Goal: Task Accomplishment & Management: Use online tool/utility

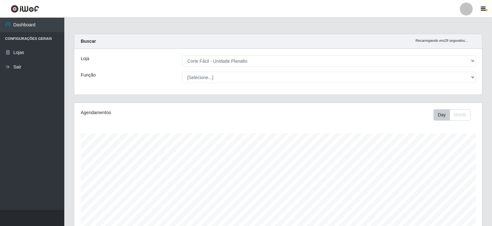
select select "202"
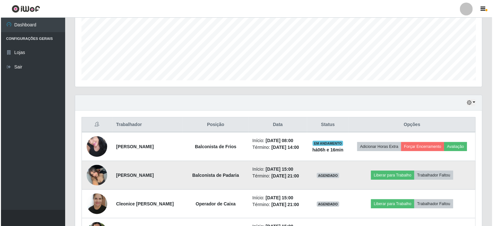
scroll to position [133, 407]
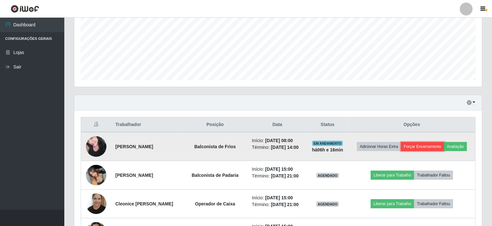
click at [416, 146] on button "Forçar Encerramento" at bounding box center [422, 146] width 43 height 9
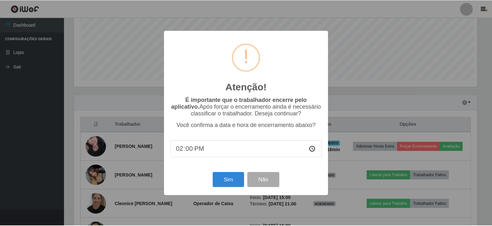
scroll to position [133, 405]
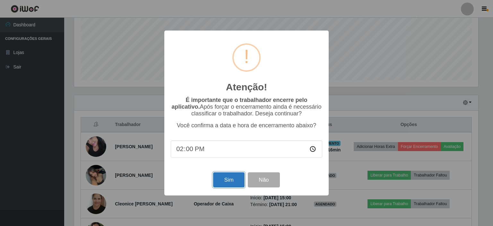
click at [232, 180] on button "Sim" at bounding box center [228, 179] width 31 height 15
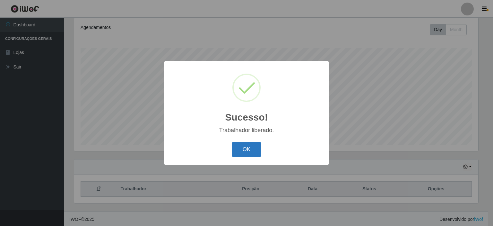
click at [248, 148] on button "OK" at bounding box center [247, 149] width 30 height 15
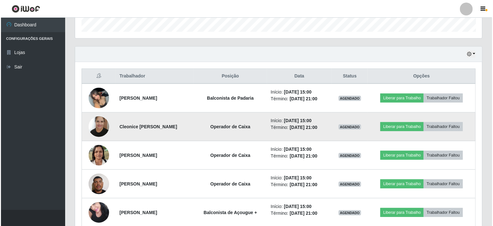
scroll to position [214, 0]
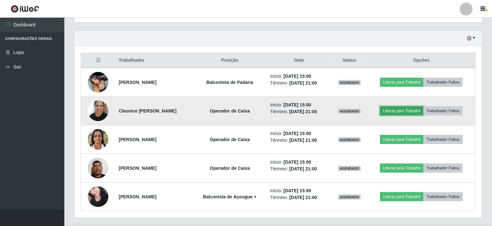
click at [389, 111] on button "Liberar para Trabalho" at bounding box center [401, 110] width 43 height 9
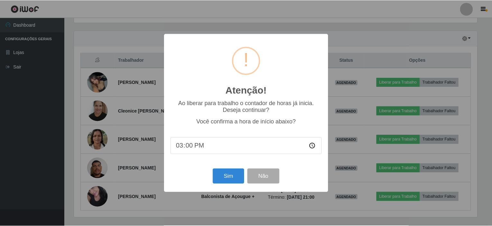
scroll to position [133, 405]
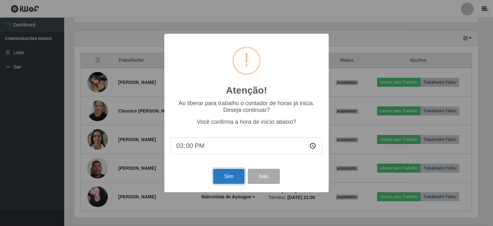
click at [219, 184] on button "Sim" at bounding box center [228, 176] width 31 height 15
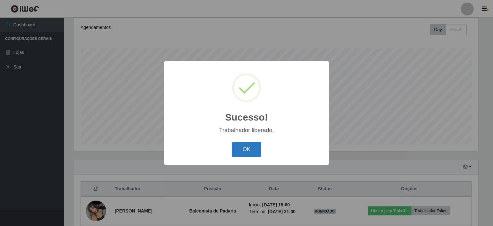
click at [250, 147] on button "OK" at bounding box center [247, 149] width 30 height 15
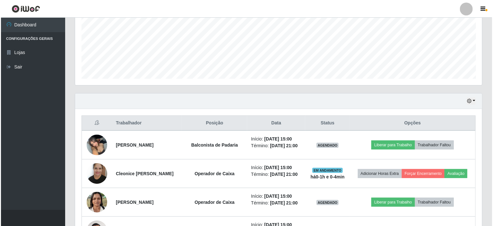
scroll to position [182, 0]
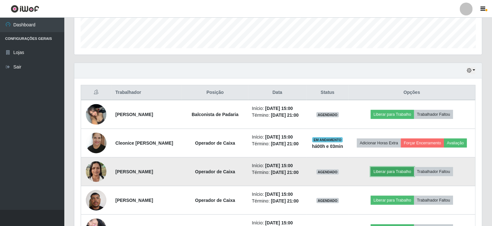
click at [391, 171] on button "Liberar para Trabalho" at bounding box center [391, 171] width 43 height 9
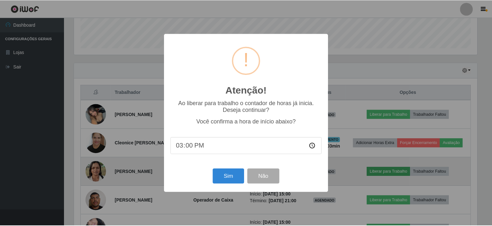
scroll to position [133, 405]
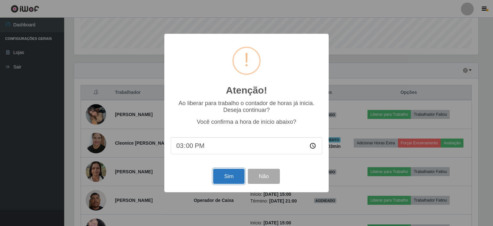
click at [231, 180] on button "Sim" at bounding box center [228, 176] width 31 height 15
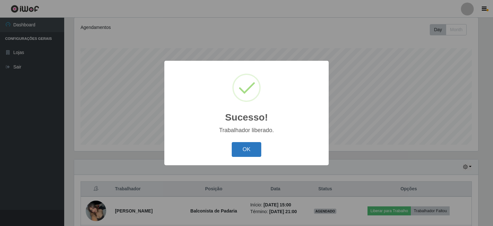
click at [252, 148] on button "OK" at bounding box center [247, 149] width 30 height 15
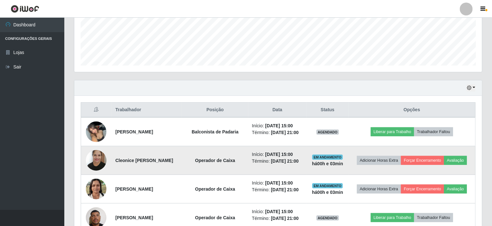
scroll to position [214, 0]
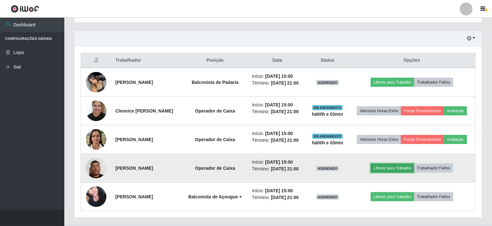
click at [381, 168] on button "Liberar para Trabalho" at bounding box center [391, 168] width 43 height 9
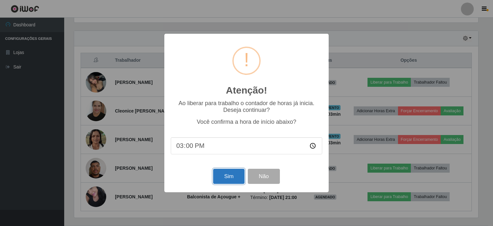
click at [233, 173] on button "Sim" at bounding box center [228, 176] width 31 height 15
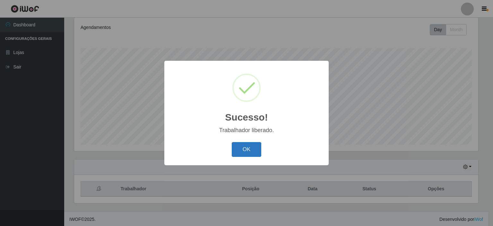
click at [249, 155] on button "OK" at bounding box center [247, 149] width 30 height 15
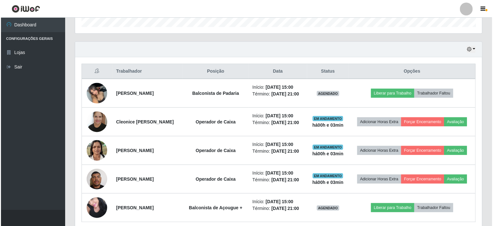
scroll to position [214, 0]
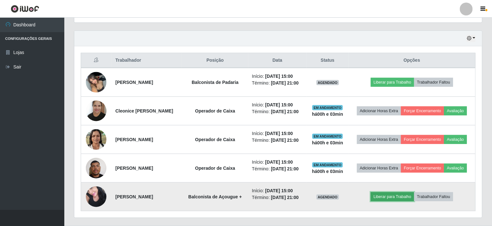
click at [388, 195] on button "Liberar para Trabalho" at bounding box center [391, 196] width 43 height 9
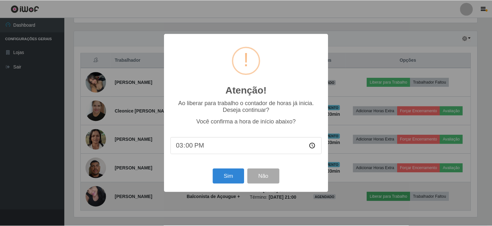
scroll to position [133, 405]
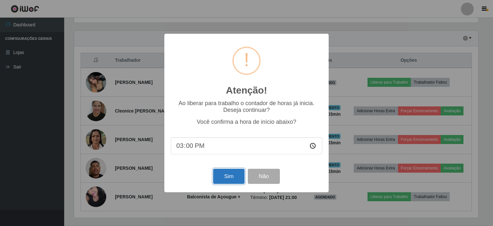
click at [235, 182] on button "Sim" at bounding box center [228, 176] width 31 height 15
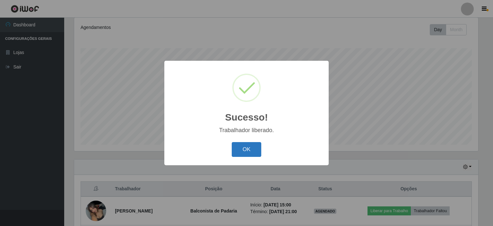
click at [253, 150] on button "OK" at bounding box center [247, 149] width 30 height 15
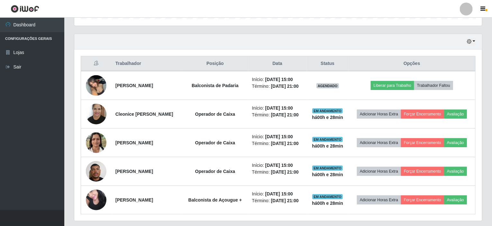
scroll to position [228, 0]
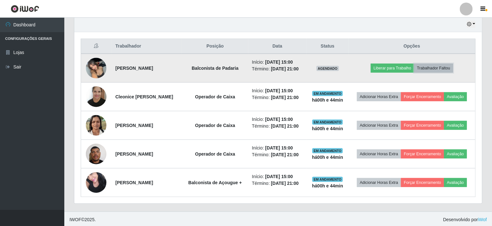
click at [439, 68] on button "Trabalhador Faltou" at bounding box center [433, 68] width 39 height 9
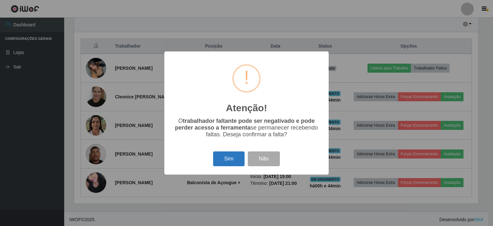
click at [228, 163] on button "Sim" at bounding box center [228, 158] width 31 height 15
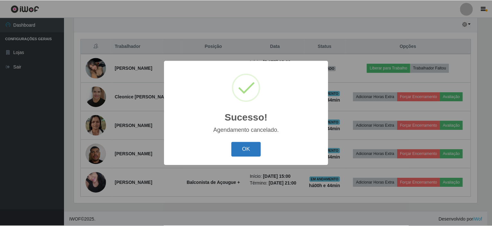
scroll to position [199, 0]
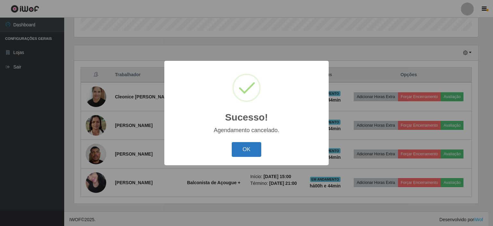
click at [249, 153] on button "OK" at bounding box center [247, 149] width 30 height 15
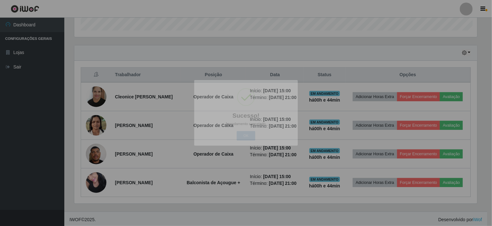
scroll to position [133, 407]
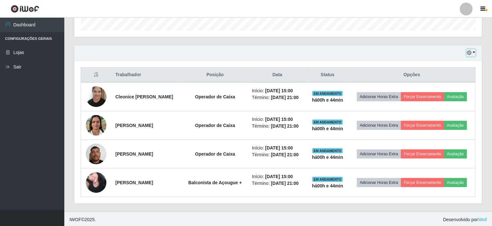
click at [472, 51] on button "button" at bounding box center [470, 52] width 9 height 7
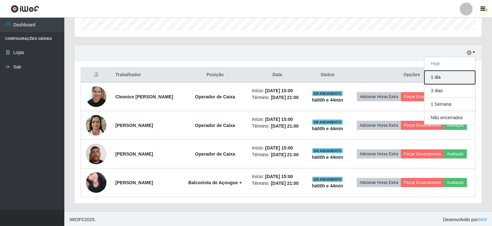
click at [445, 78] on button "1 dia" at bounding box center [449, 77] width 51 height 13
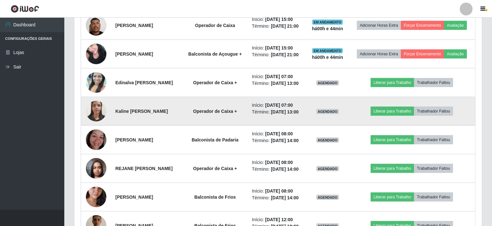
scroll to position [360, 0]
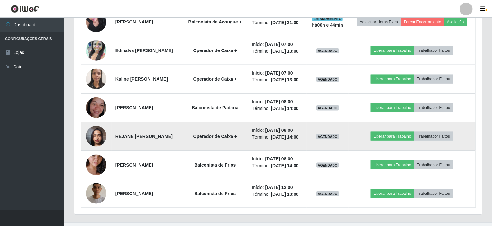
click at [90, 150] on img at bounding box center [96, 135] width 21 height 27
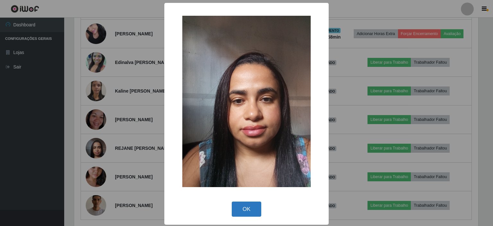
click at [238, 208] on button "OK" at bounding box center [247, 208] width 30 height 15
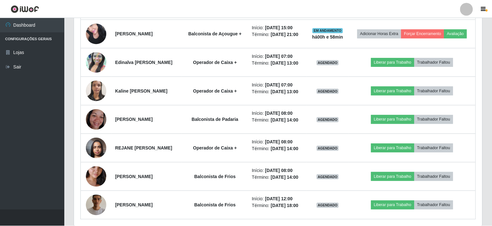
scroll to position [133, 407]
